Goal: Transaction & Acquisition: Purchase product/service

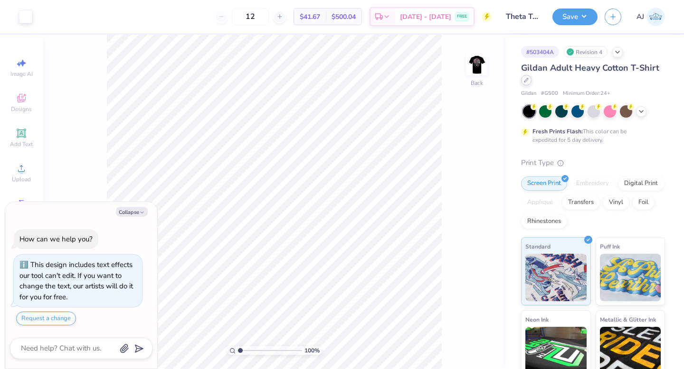
click at [528, 84] on div at bounding box center [526, 80] width 10 height 10
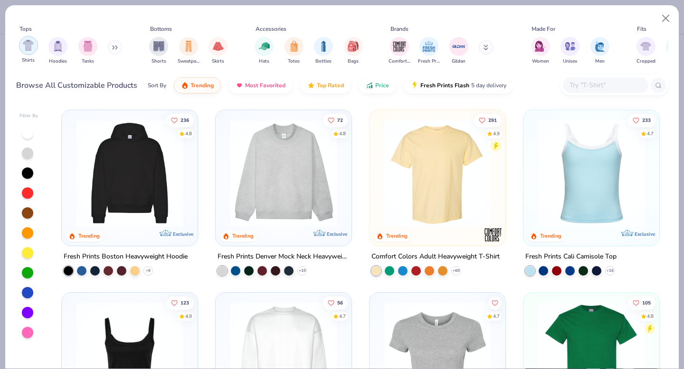
click at [26, 52] on div "filter for Shirts" at bounding box center [28, 45] width 19 height 19
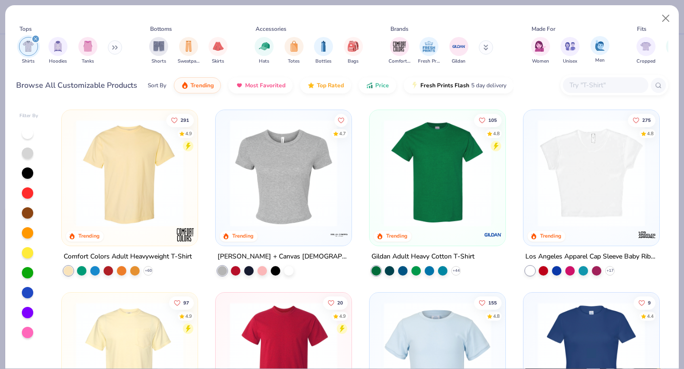
click at [594, 56] on div "Men" at bounding box center [599, 50] width 19 height 28
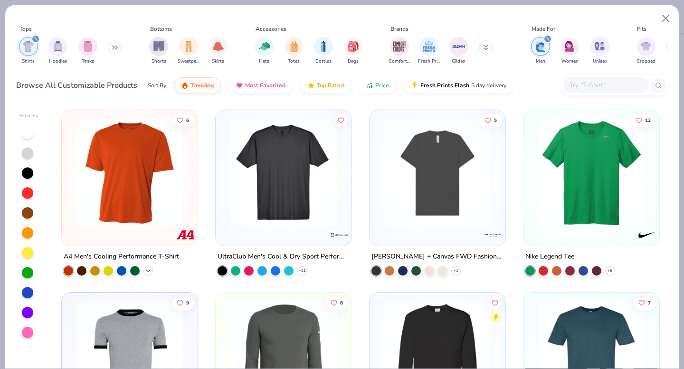
click at [149, 268] on icon at bounding box center [148, 271] width 8 height 8
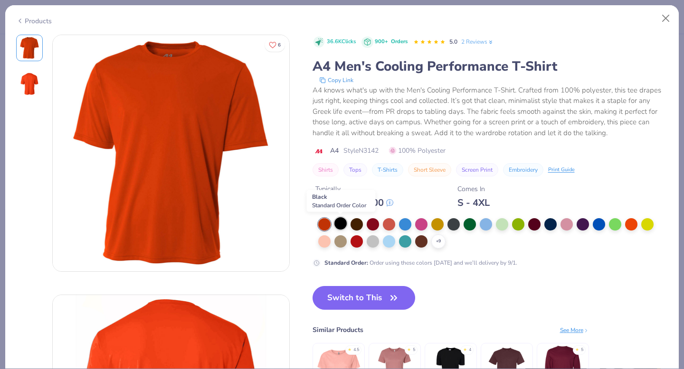
click at [340, 227] on div at bounding box center [340, 224] width 12 height 12
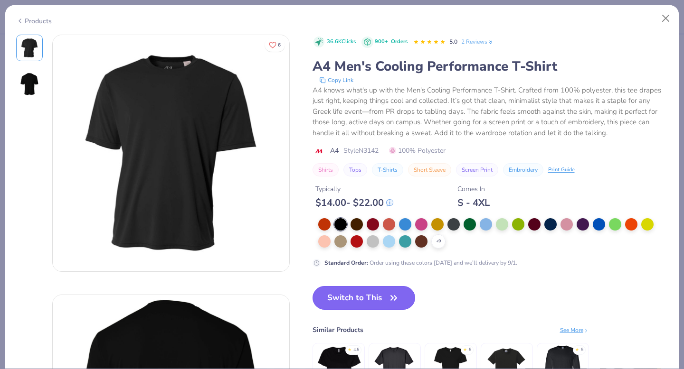
click at [359, 301] on button "Switch to This" at bounding box center [363, 298] width 103 height 24
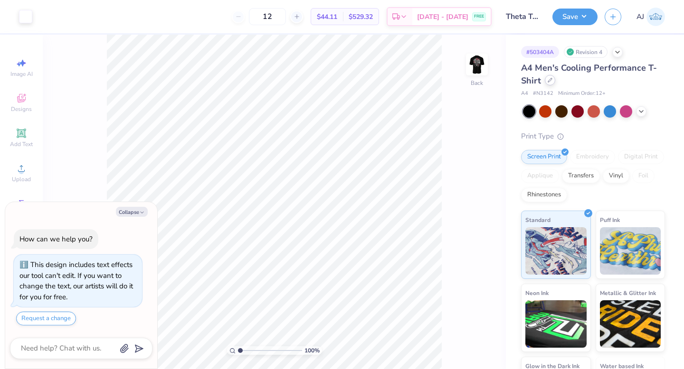
click at [553, 83] on div at bounding box center [550, 80] width 10 height 10
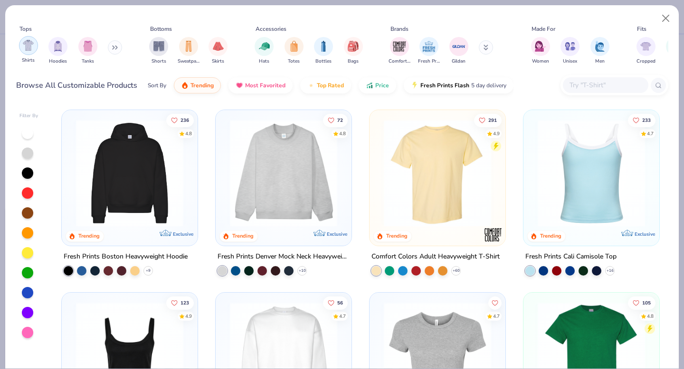
click at [30, 47] on img "filter for Shirts" at bounding box center [28, 45] width 11 height 11
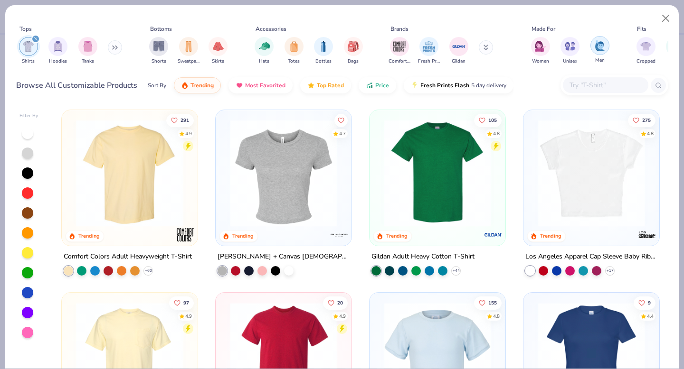
click at [598, 48] on img "filter for Men" at bounding box center [600, 45] width 10 height 11
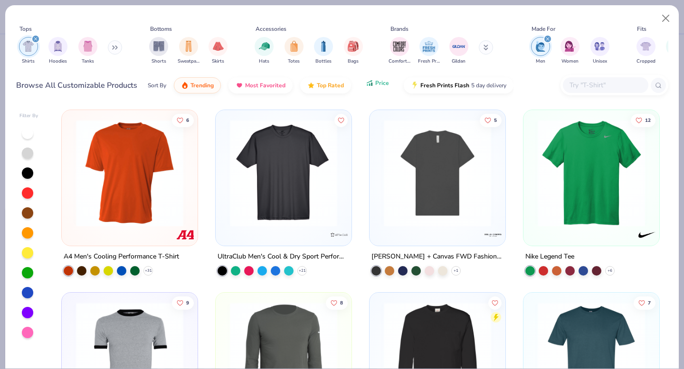
click at [376, 89] on button "Price" at bounding box center [378, 83] width 38 height 16
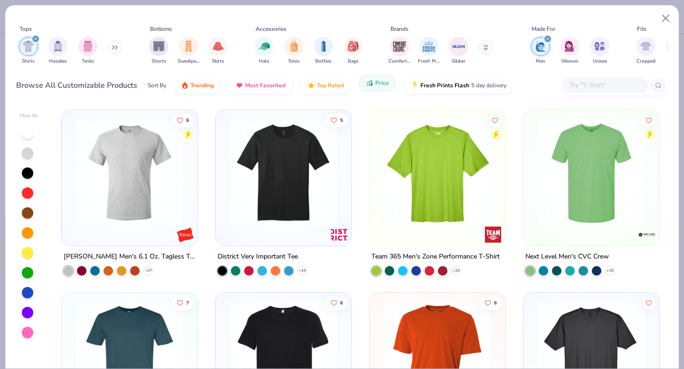
click at [376, 89] on button "Price" at bounding box center [378, 83] width 38 height 16
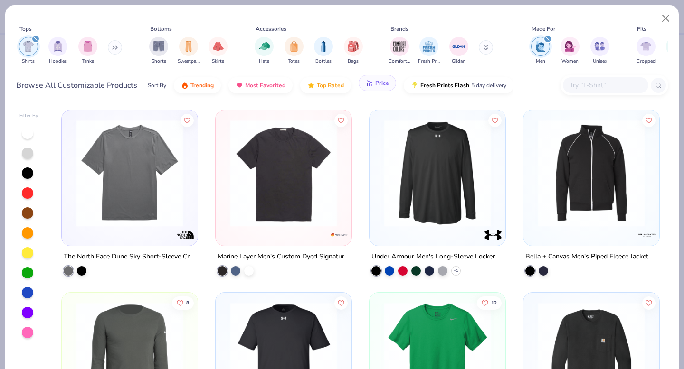
click at [376, 89] on button "Price" at bounding box center [378, 83] width 38 height 16
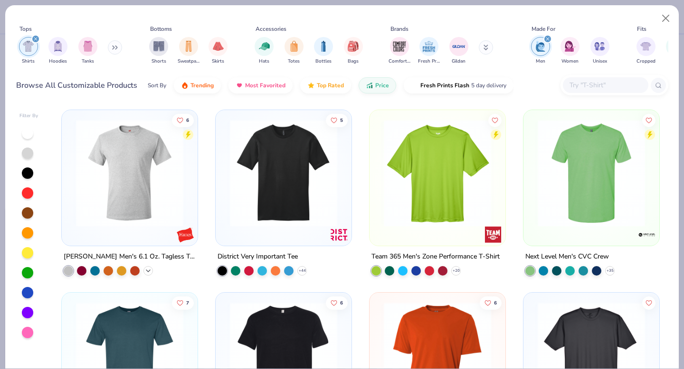
click at [146, 269] on icon at bounding box center [148, 271] width 8 height 8
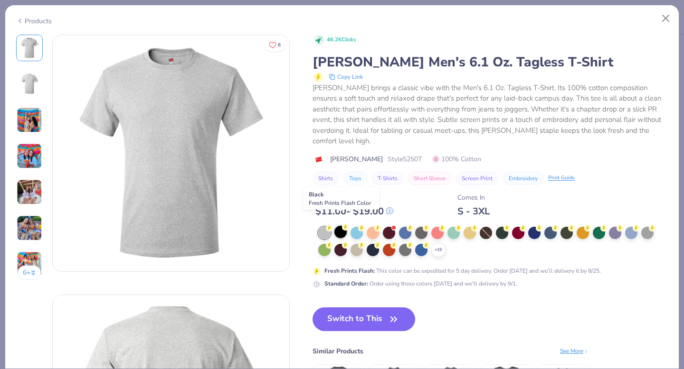
click at [339, 226] on div at bounding box center [340, 232] width 12 height 12
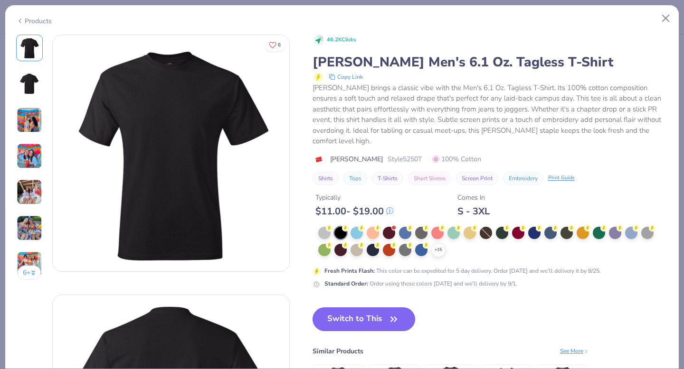
click at [355, 312] on button "Switch to This" at bounding box center [363, 320] width 103 height 24
type textarea "x"
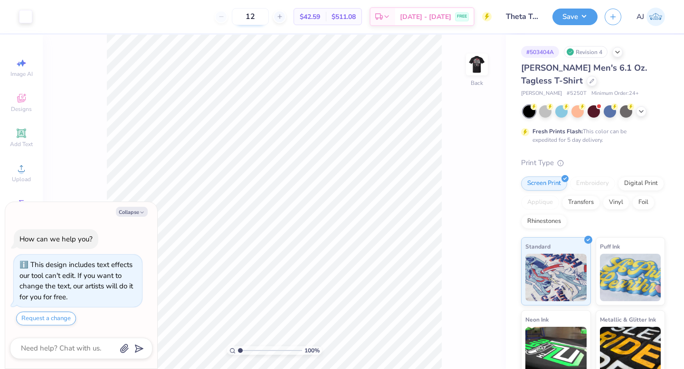
click at [263, 10] on input "12" at bounding box center [250, 16] width 37 height 17
type input "1"
type input "2"
type input "12"
